Goal: Task Accomplishment & Management: Use online tool/utility

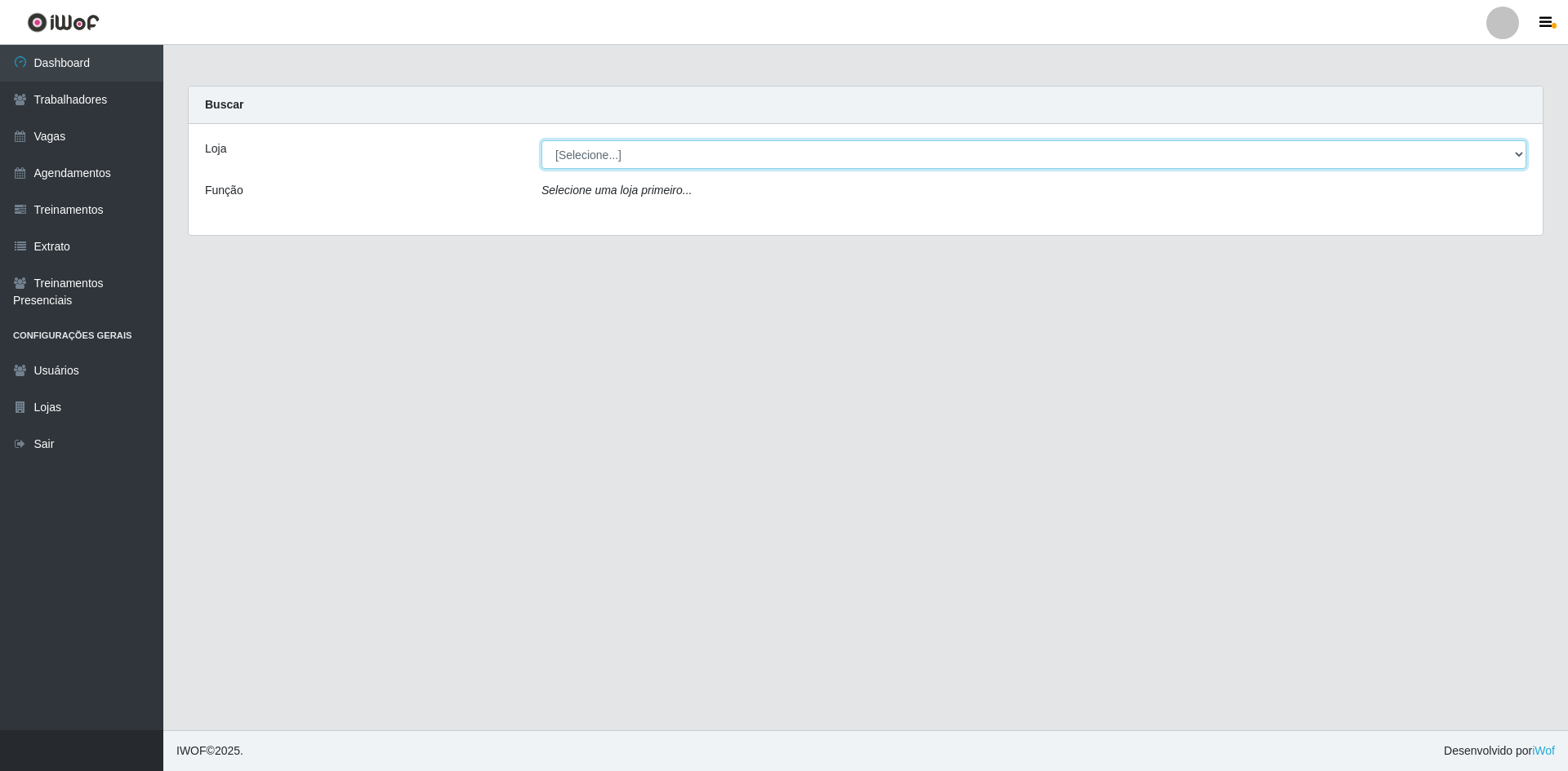
click at [595, 166] on select "[Selecione...] [GEOGRAPHIC_DATA] - [GEOGRAPHIC_DATA] - [GEOGRAPHIC_DATA] - [GEO…" at bounding box center [1034, 155] width 985 height 29
select select "505"
click at [542, 141] on select "[Selecione...] [GEOGRAPHIC_DATA] - [GEOGRAPHIC_DATA] - [GEOGRAPHIC_DATA] - [GEO…" at bounding box center [1034, 155] width 985 height 29
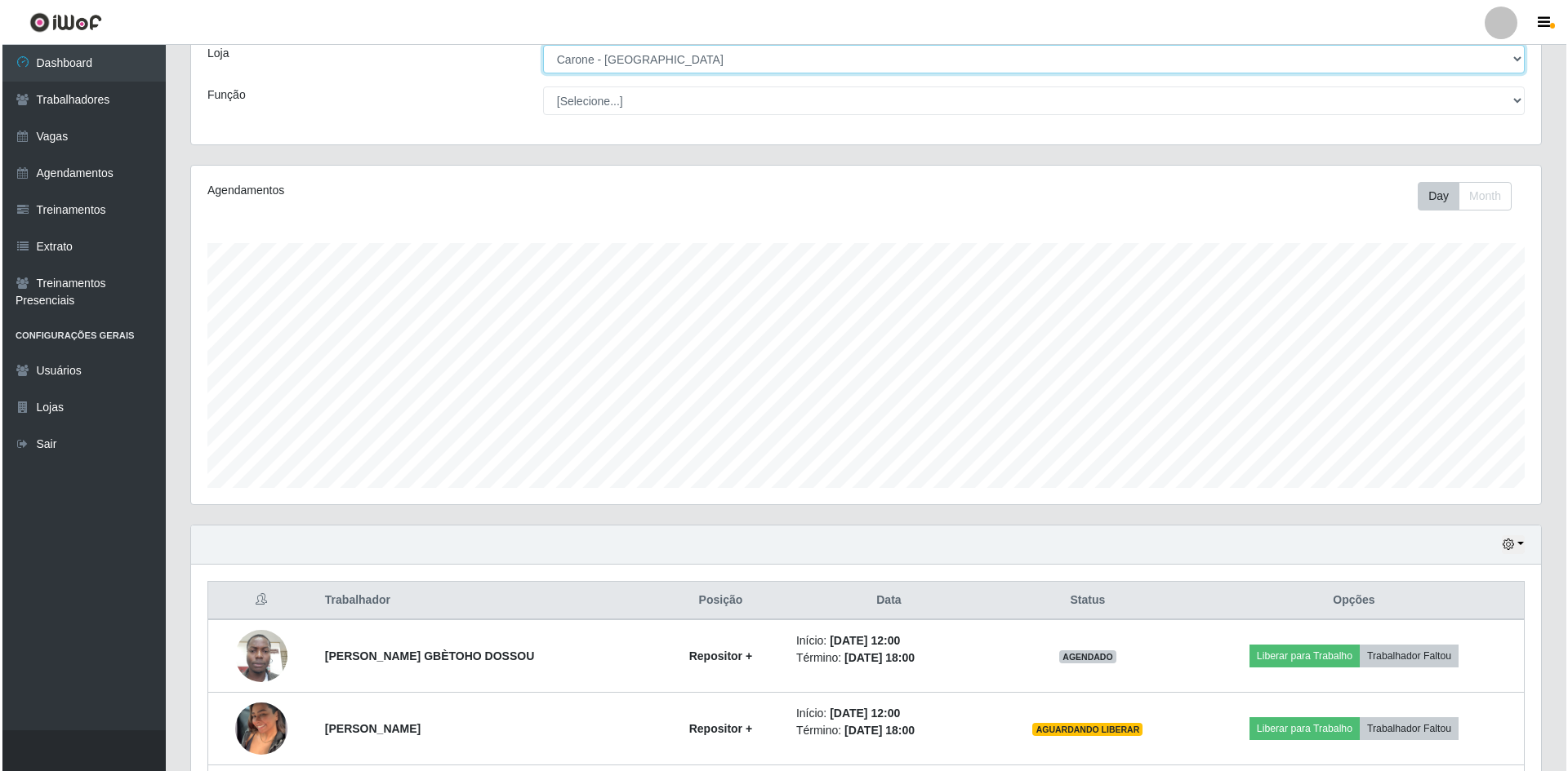
scroll to position [313, 0]
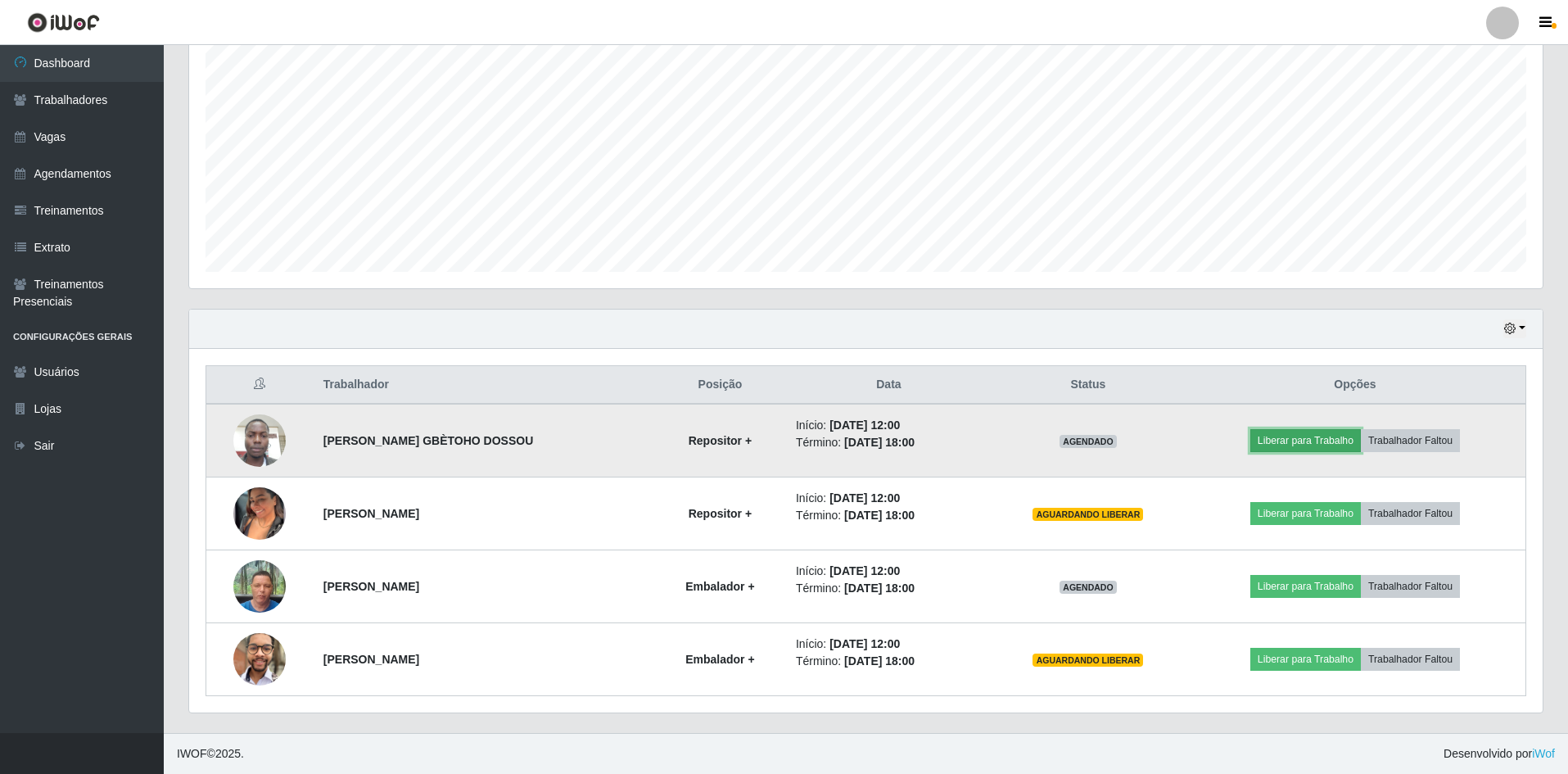
click at [1266, 439] on button "Liberar para Trabalho" at bounding box center [1305, 440] width 111 height 22
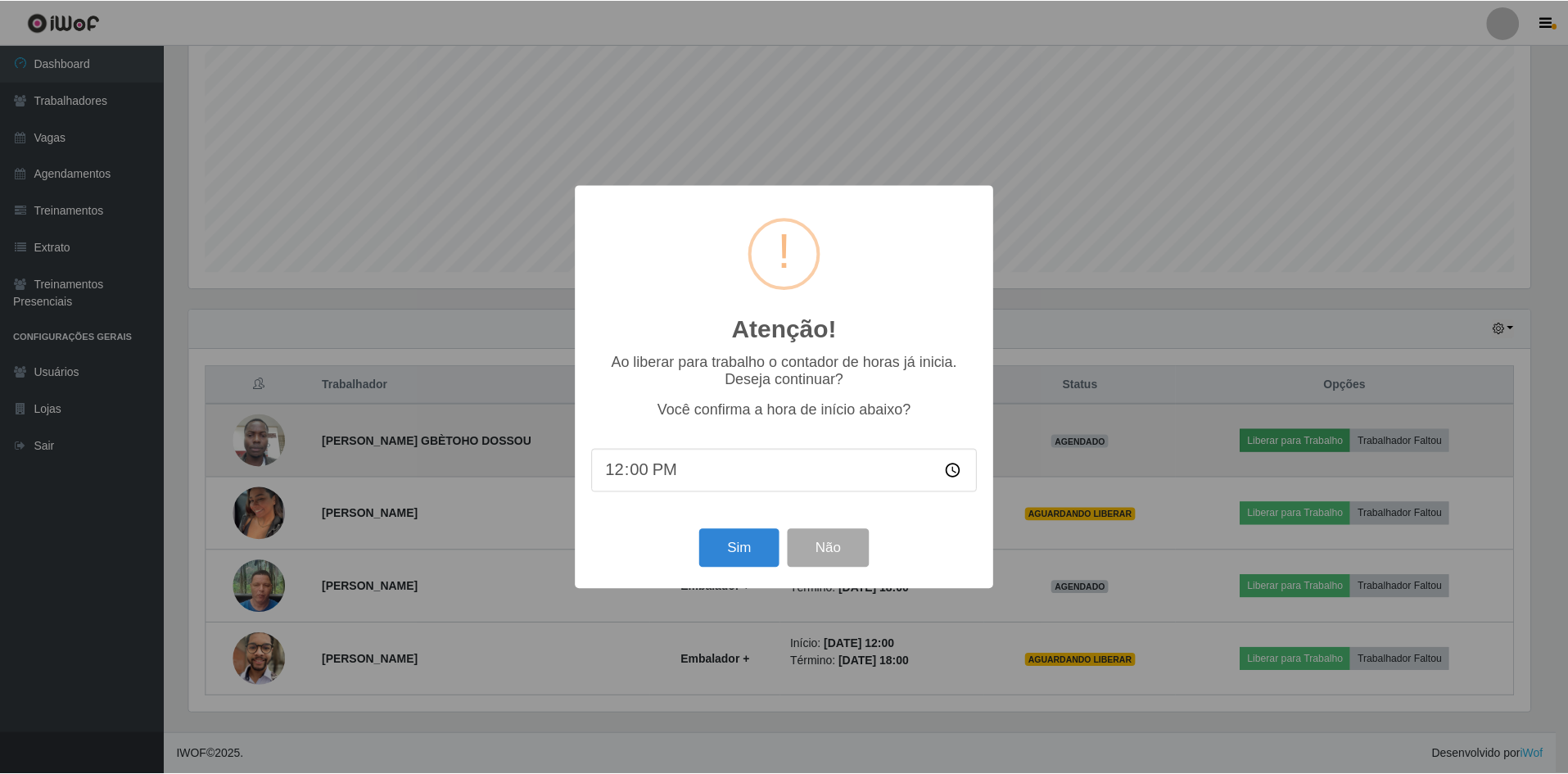
scroll to position [340, 1346]
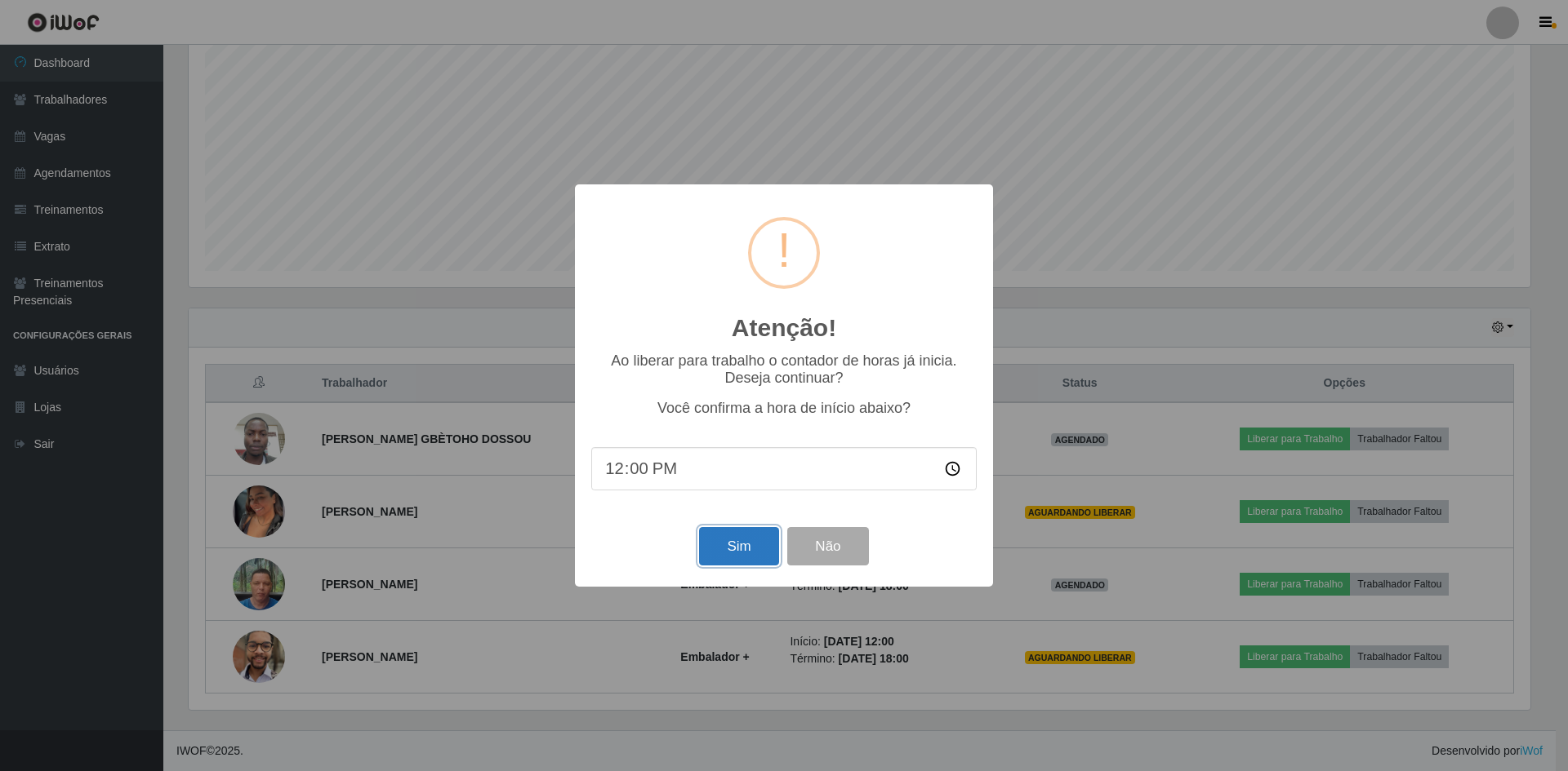
click at [739, 562] on button "Sim" at bounding box center [738, 546] width 79 height 39
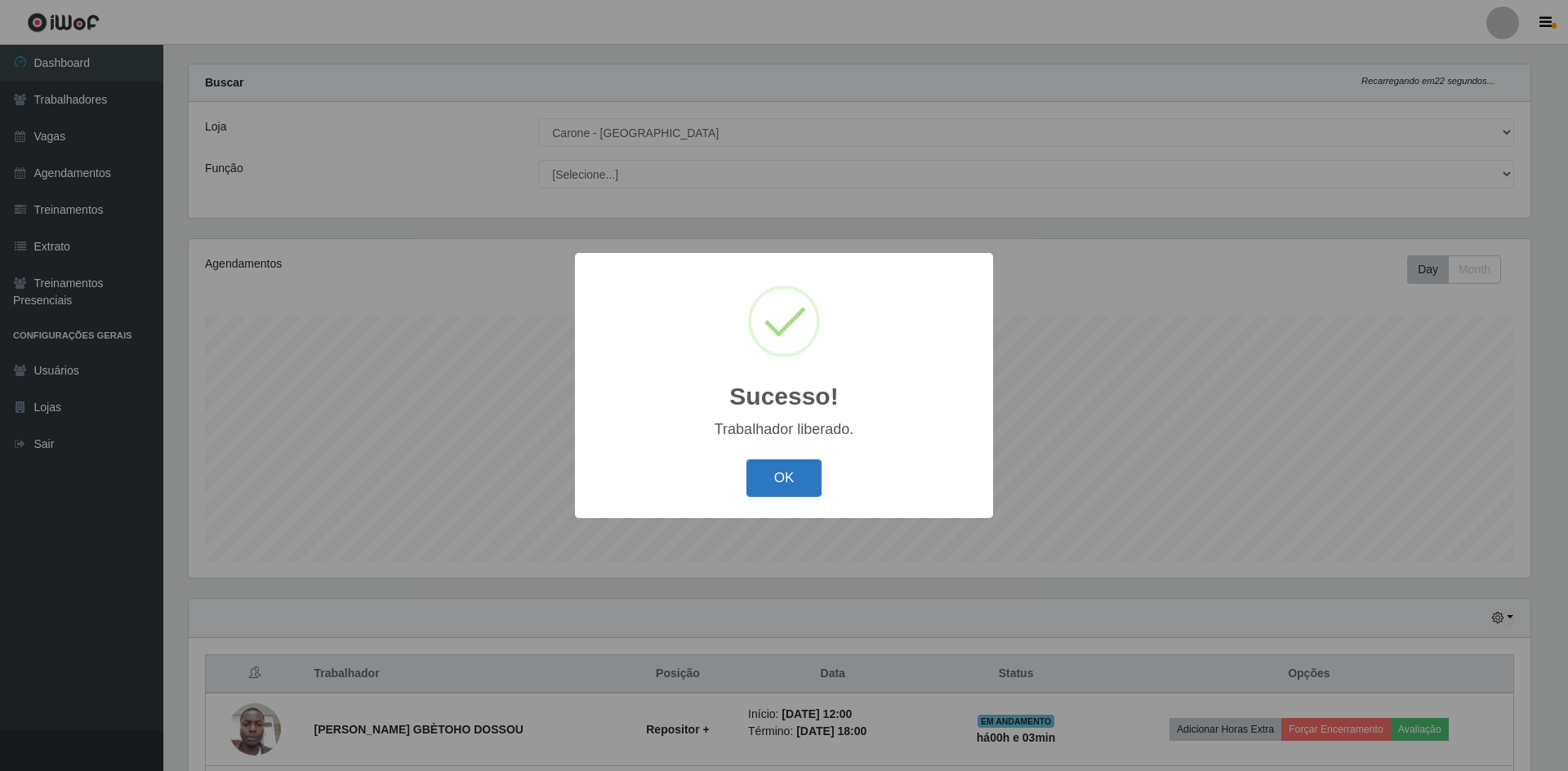
click at [763, 493] on button "OK" at bounding box center [784, 478] width 76 height 39
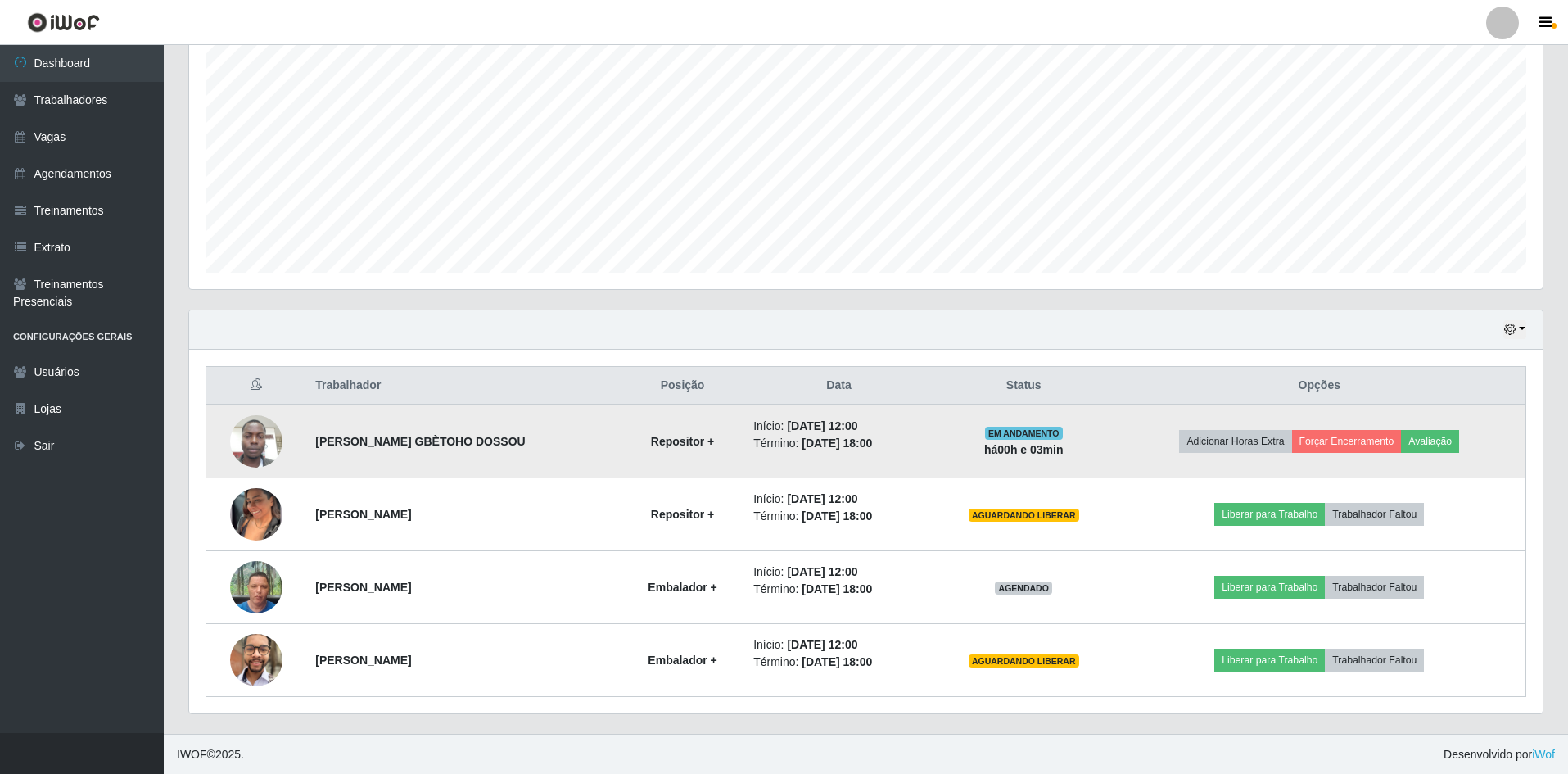
scroll to position [314, 0]
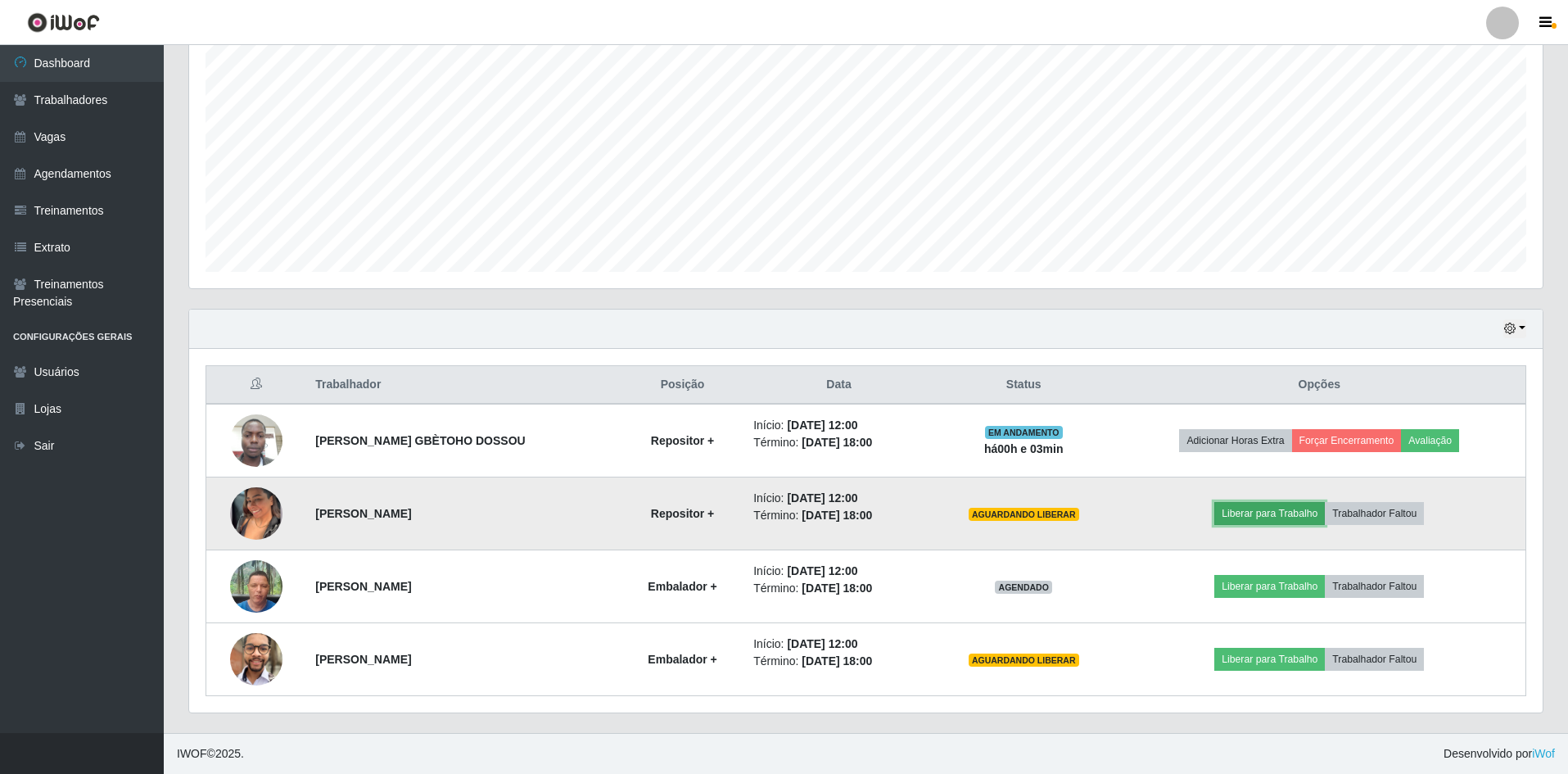
click at [1282, 516] on button "Liberar para Trabalho" at bounding box center [1269, 513] width 111 height 22
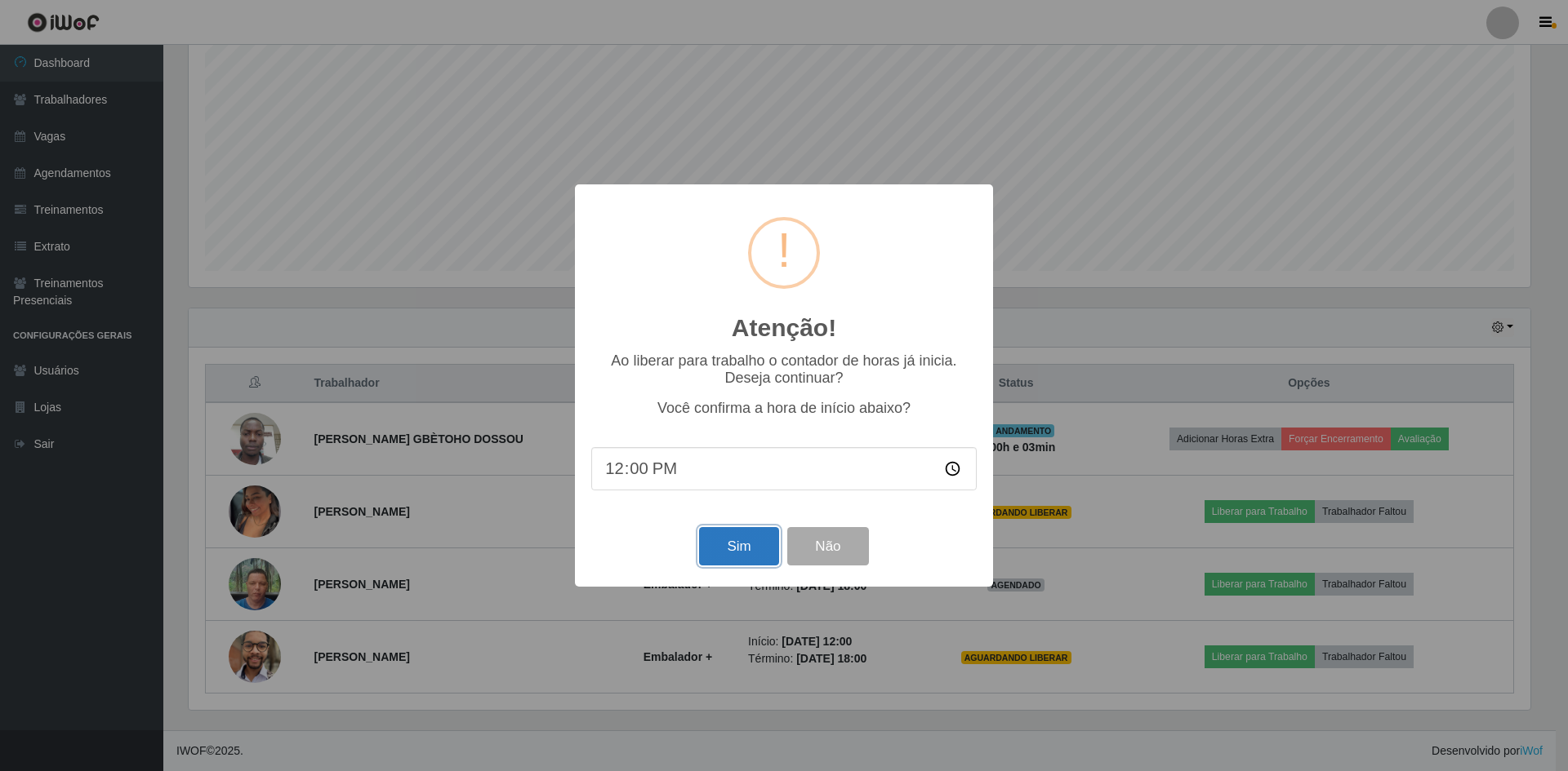
click at [762, 551] on button "Sim" at bounding box center [738, 546] width 79 height 39
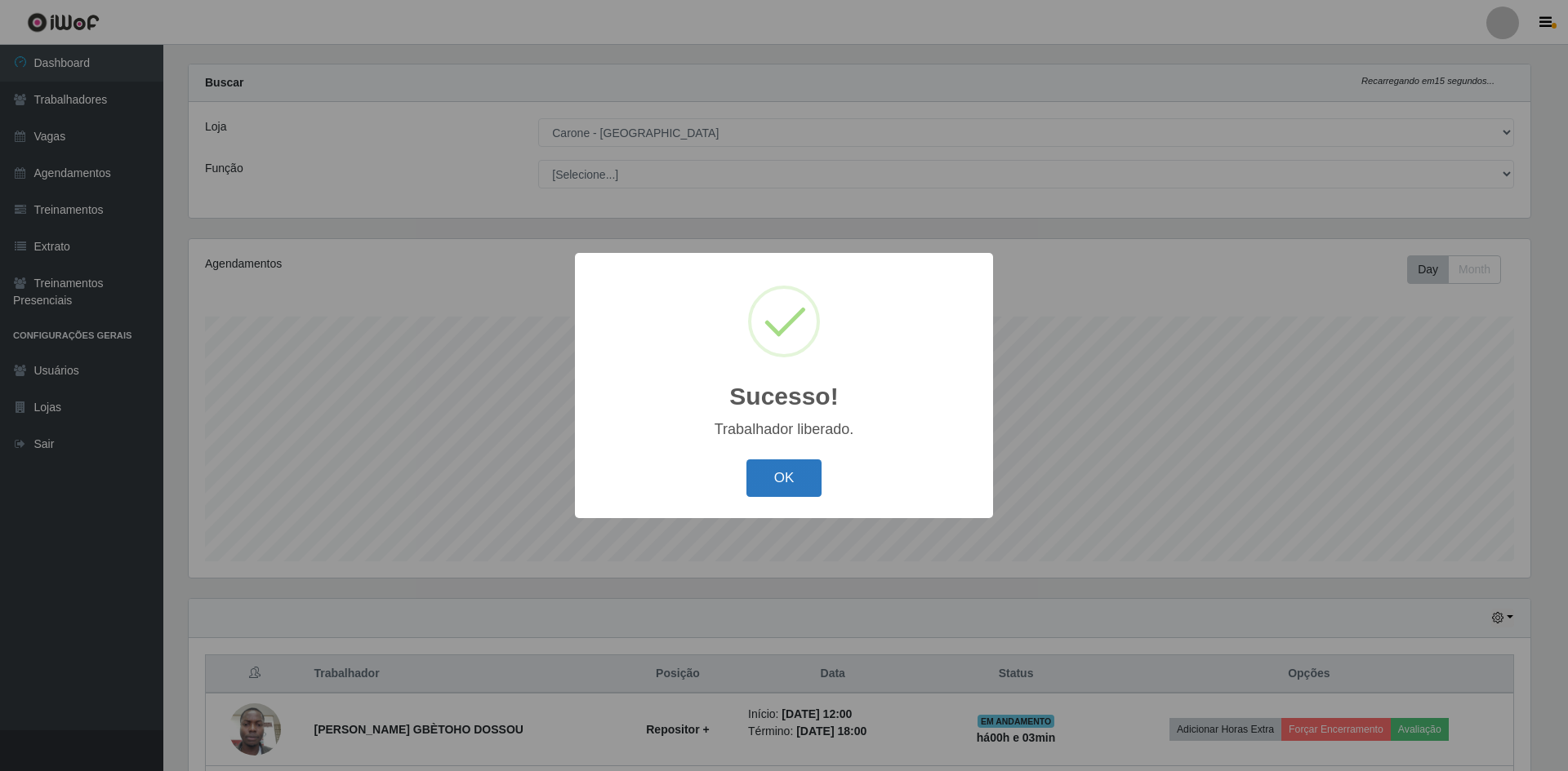
click at [795, 492] on button "OK" at bounding box center [784, 478] width 76 height 39
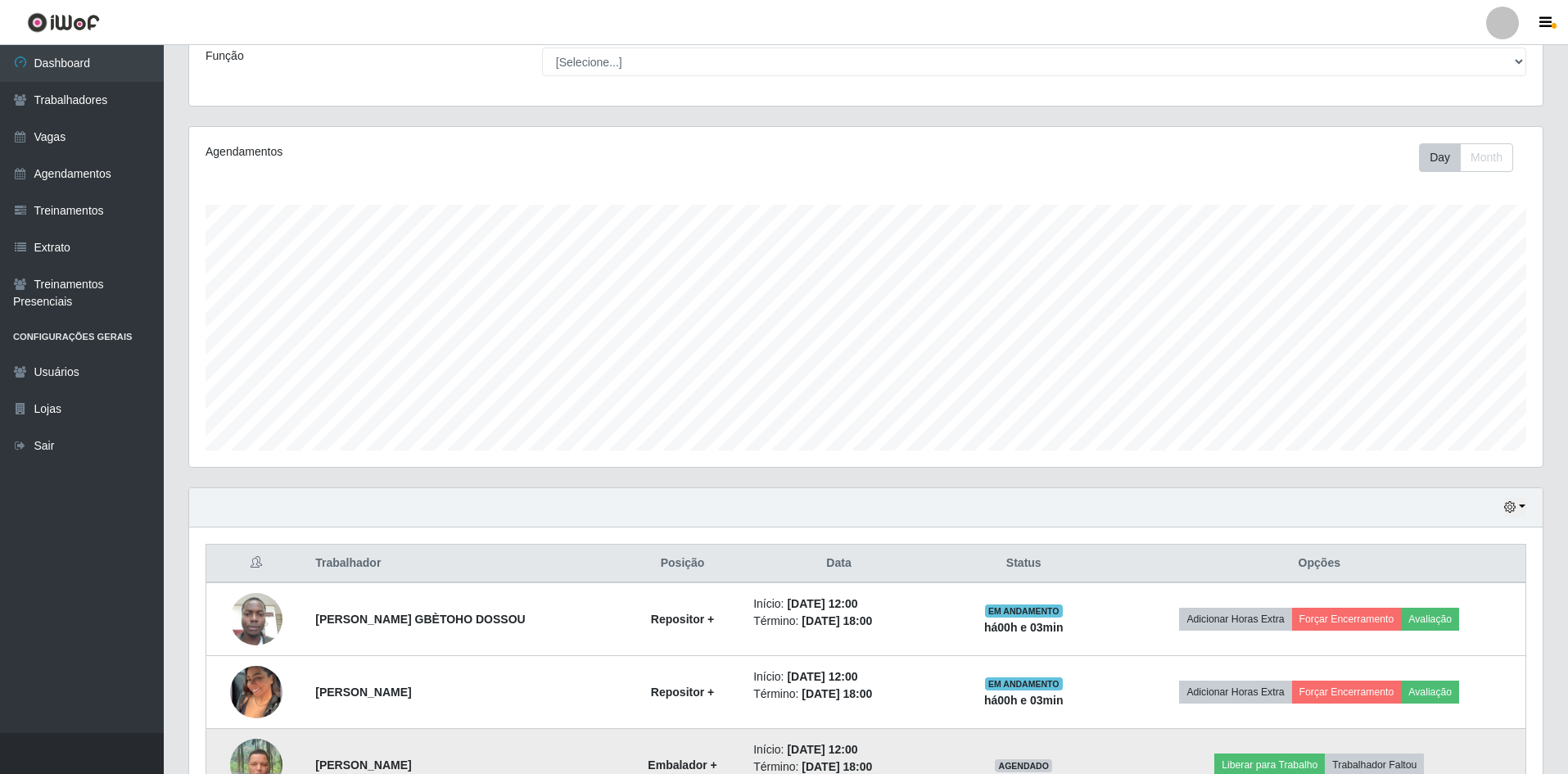
scroll to position [314, 0]
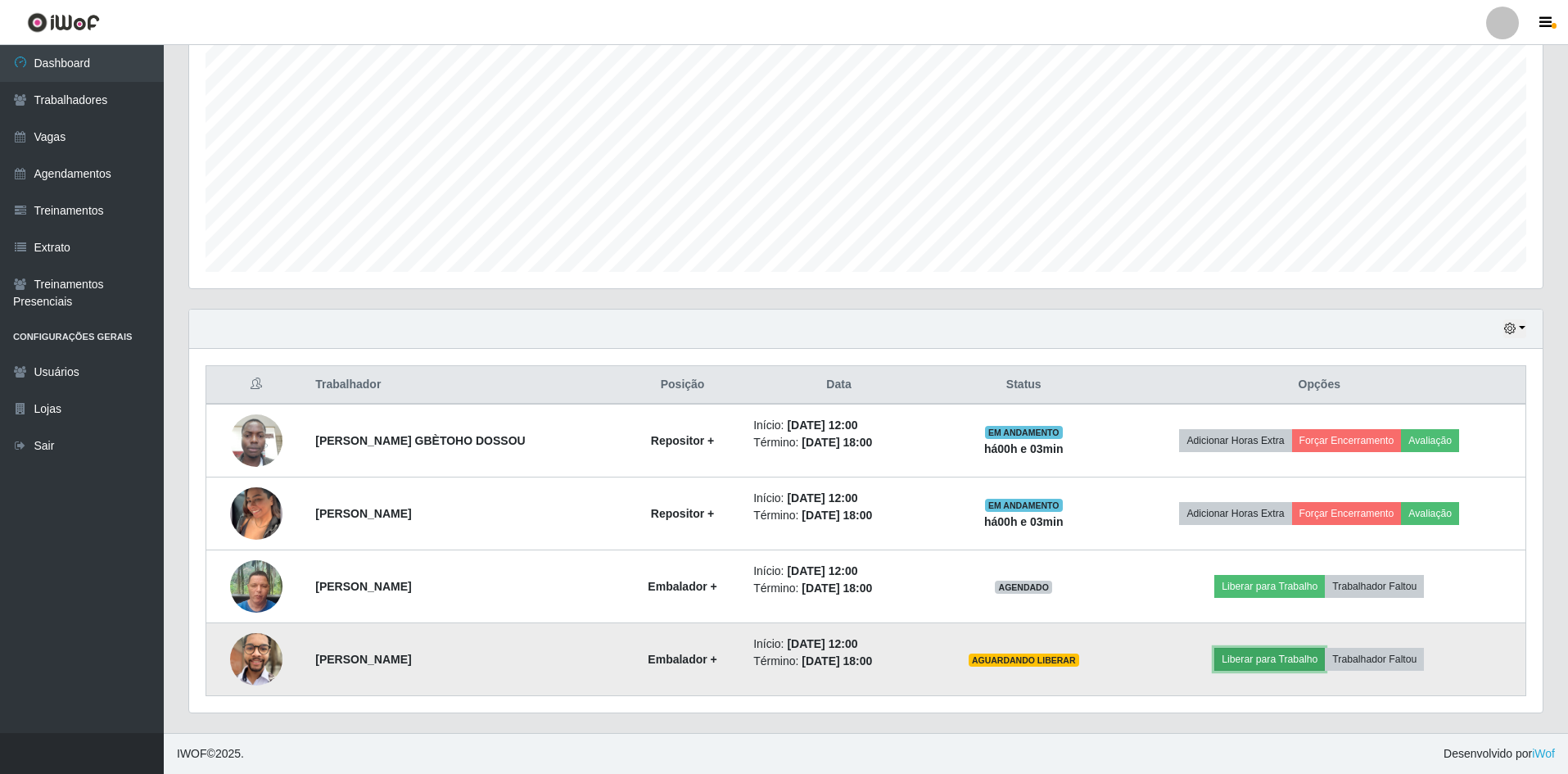
click at [1255, 666] on button "Liberar para Trabalho" at bounding box center [1269, 659] width 111 height 22
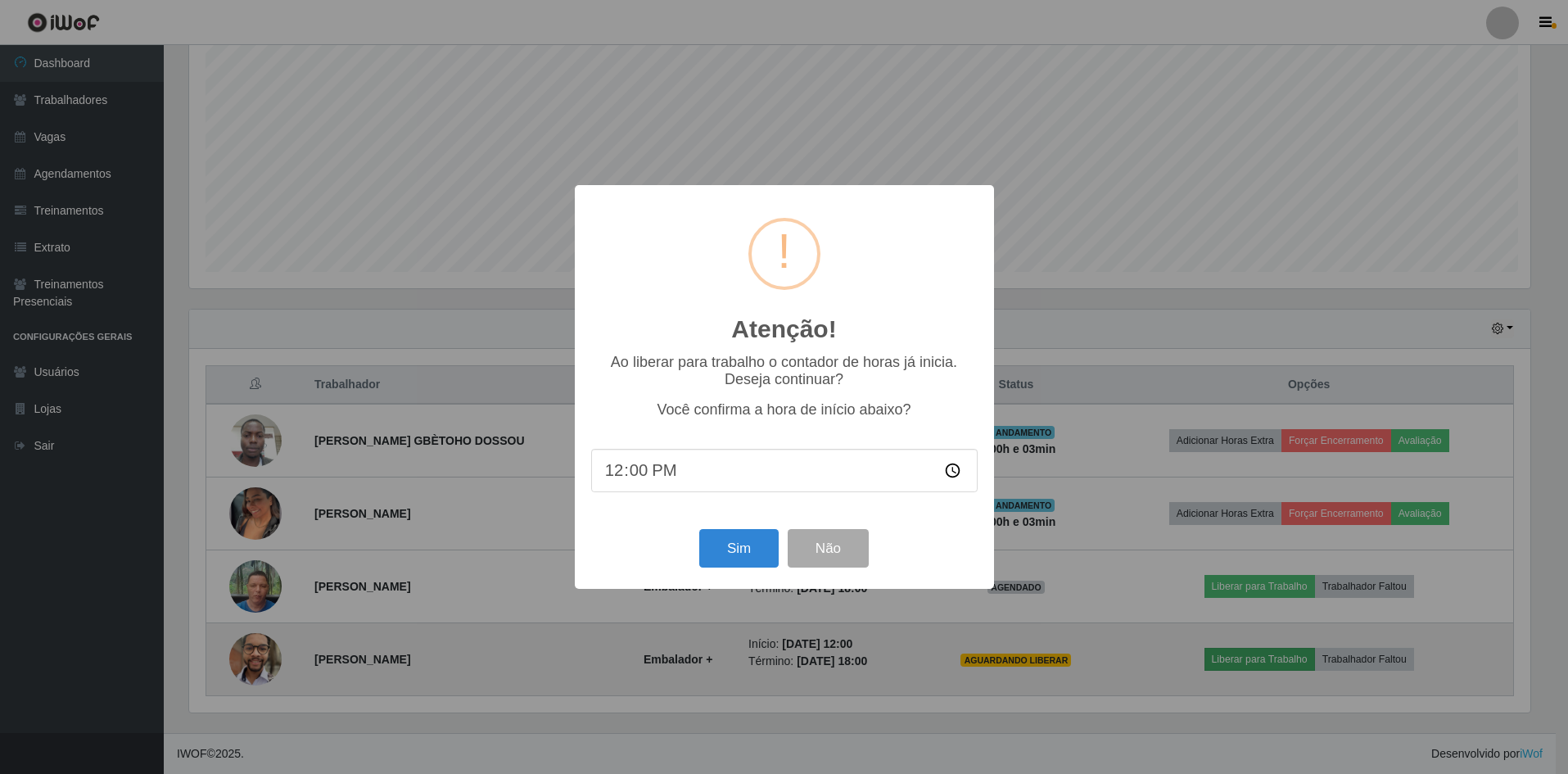
scroll to position [340, 1346]
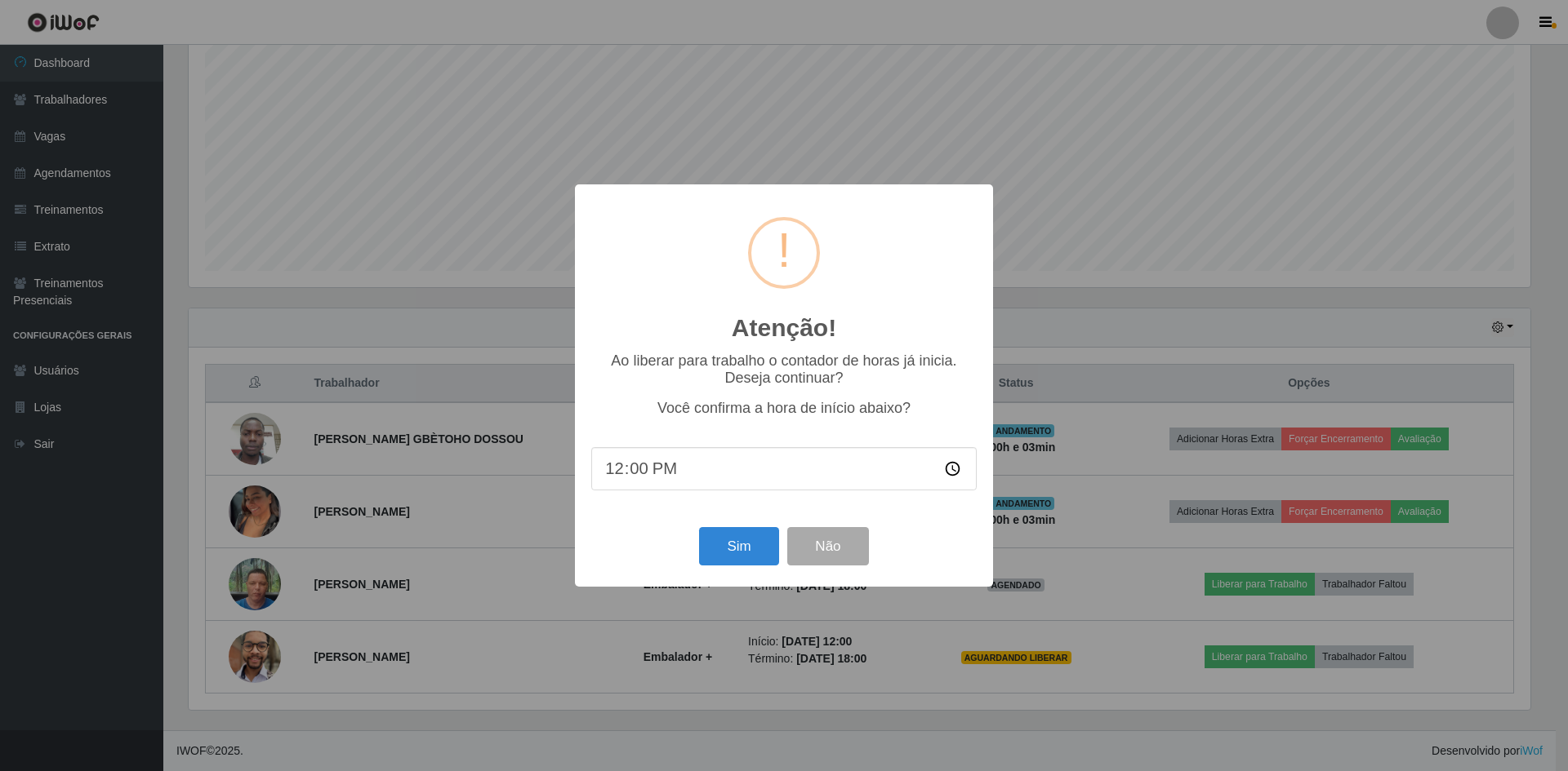
click at [742, 569] on div "Sim Não" at bounding box center [784, 546] width 386 height 47
click at [742, 559] on button "Sim" at bounding box center [738, 546] width 79 height 39
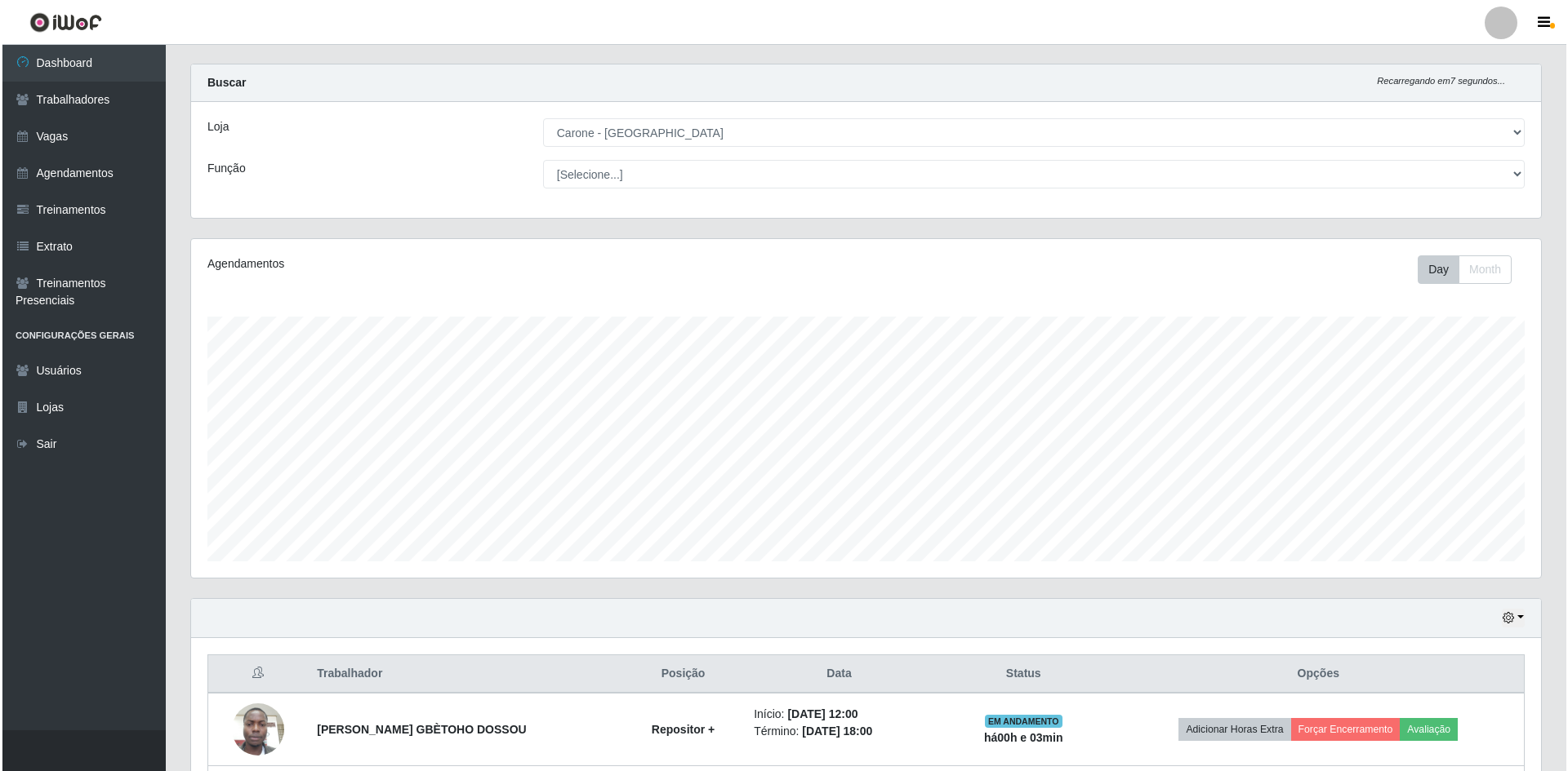
scroll to position [0, 0]
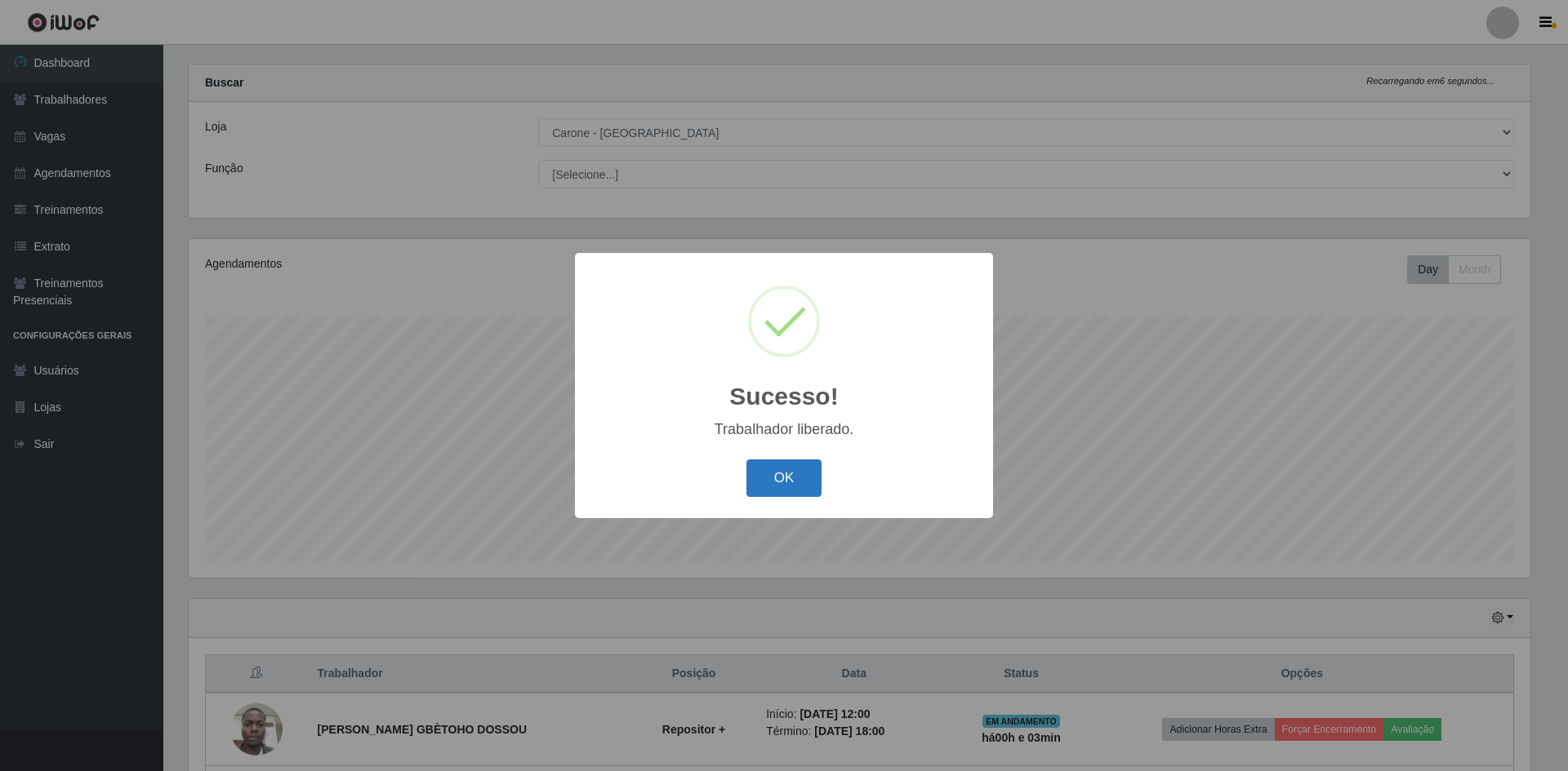
click at [788, 483] on button "OK" at bounding box center [784, 478] width 76 height 39
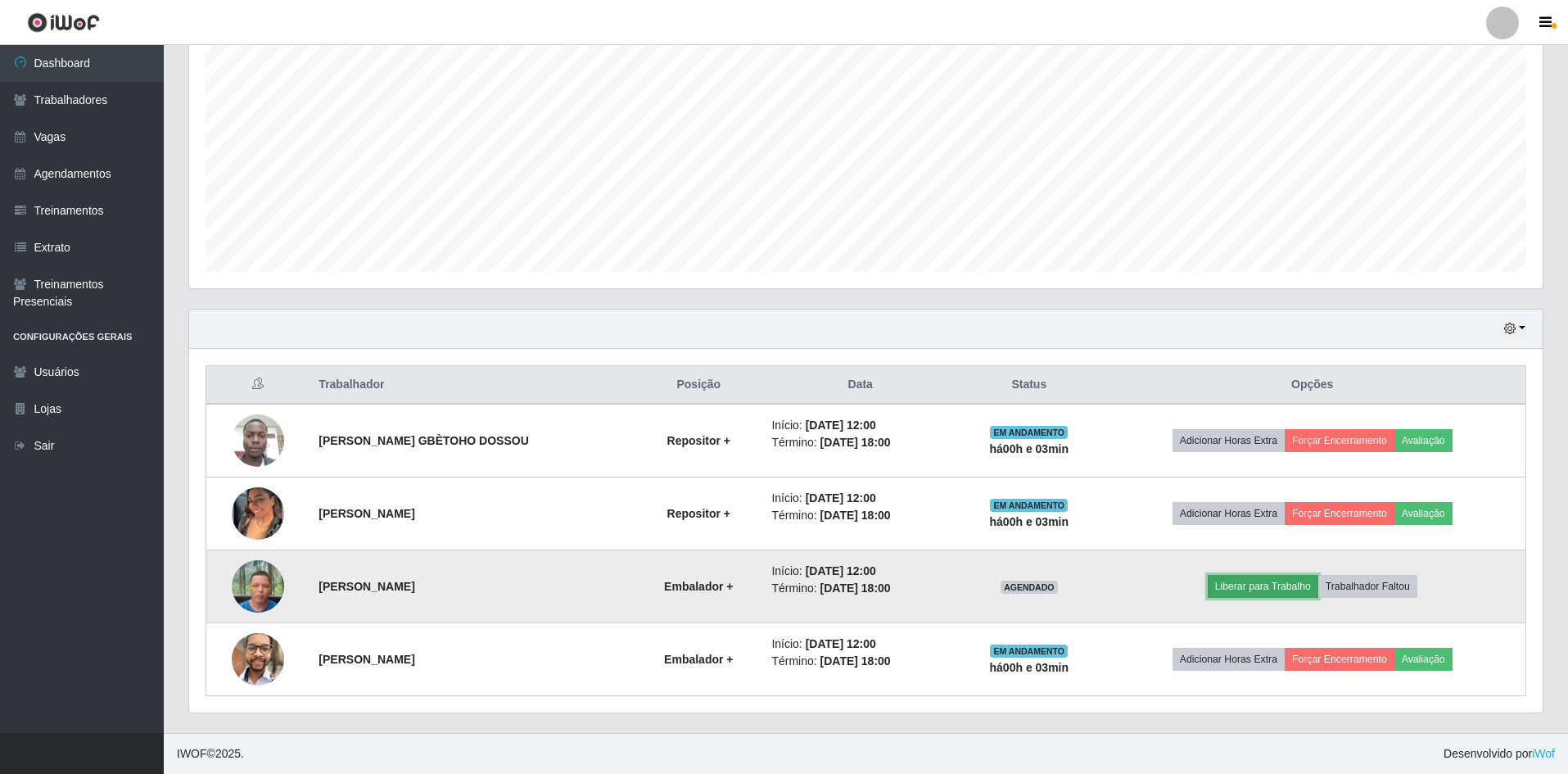
click at [1256, 585] on button "Liberar para Trabalho" at bounding box center [1263, 586] width 111 height 22
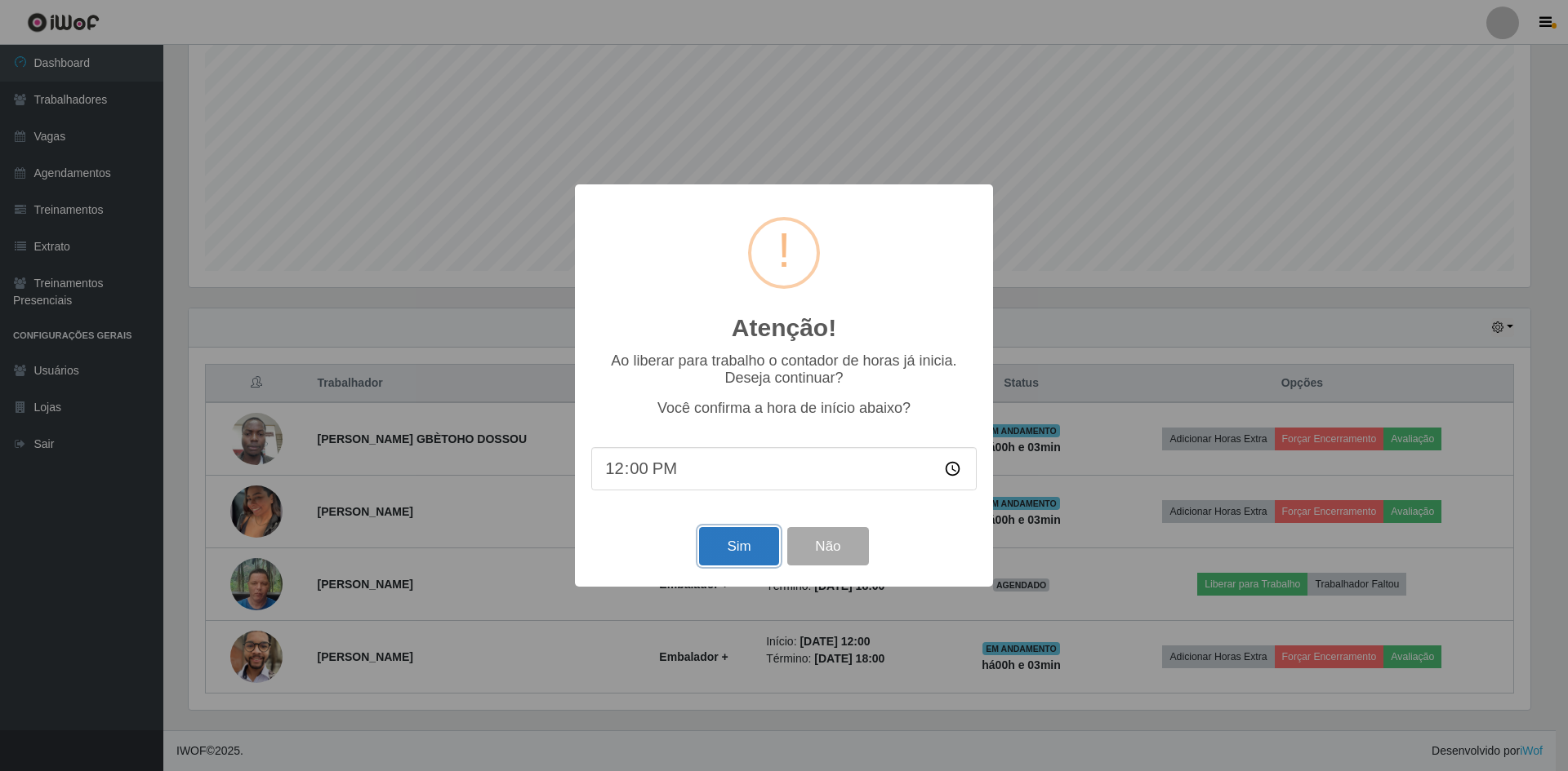
click at [726, 544] on button "Sim" at bounding box center [738, 546] width 79 height 39
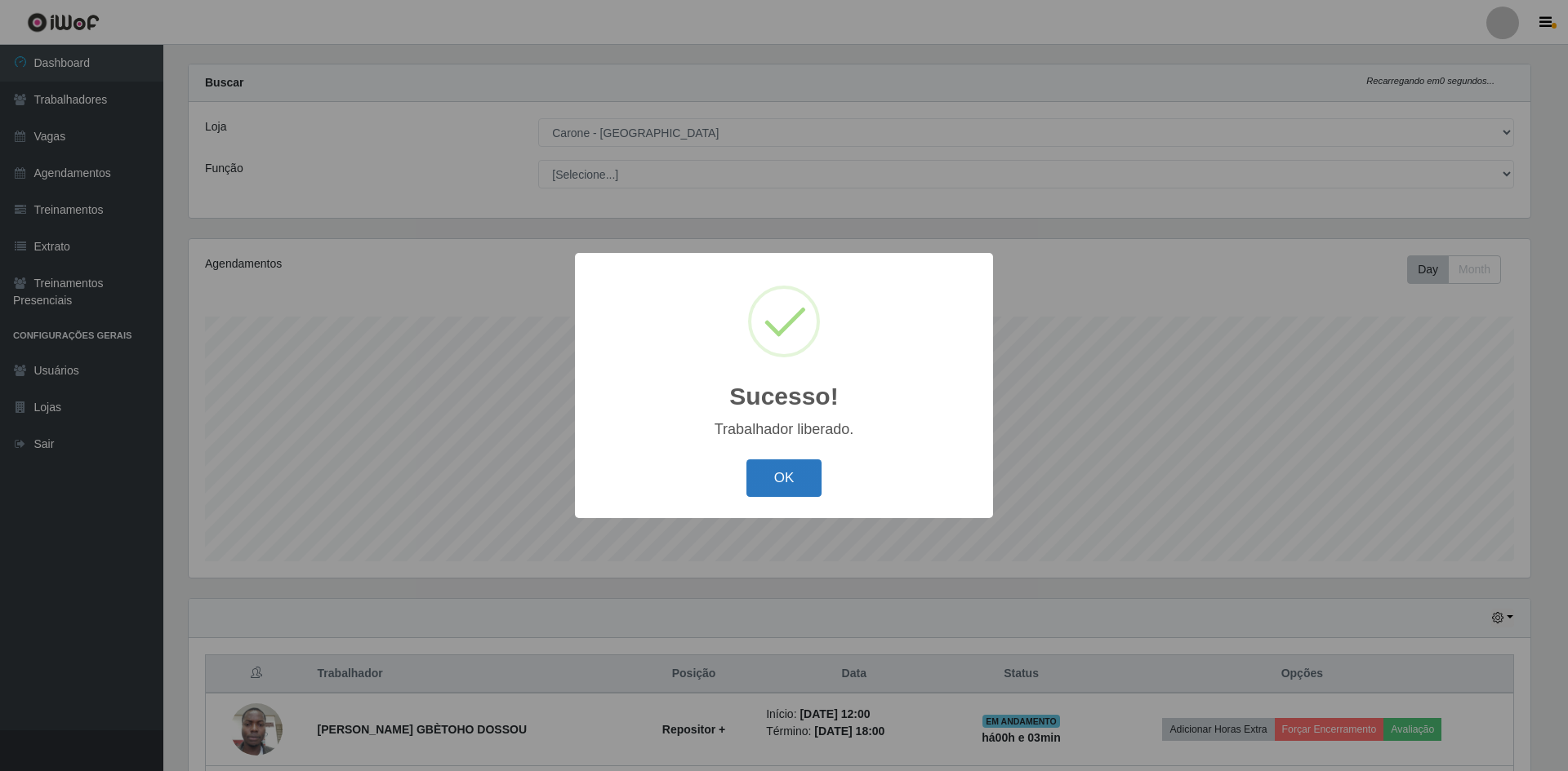
click at [778, 492] on button "OK" at bounding box center [784, 478] width 76 height 39
